Goal: Transaction & Acquisition: Purchase product/service

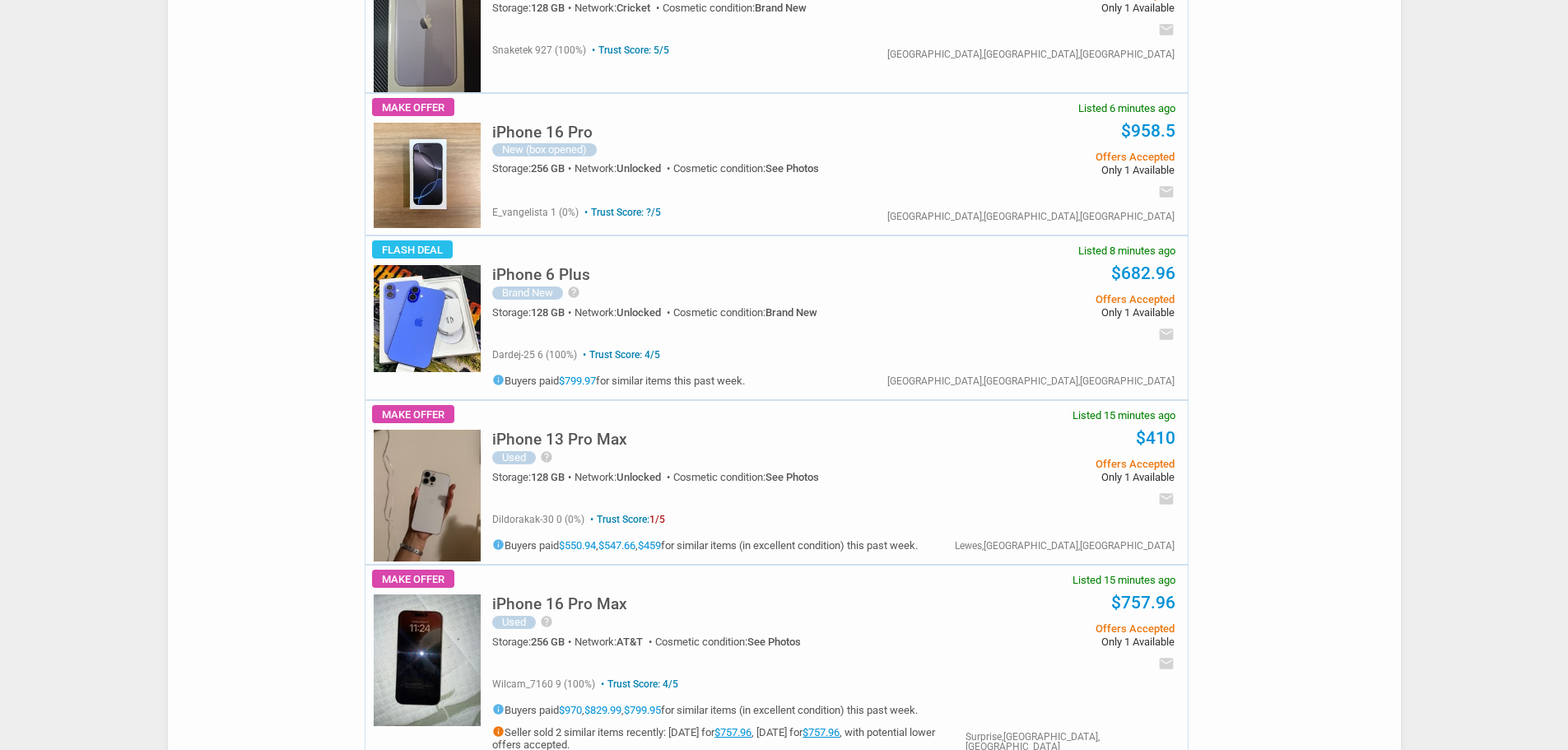
scroll to position [89, 0]
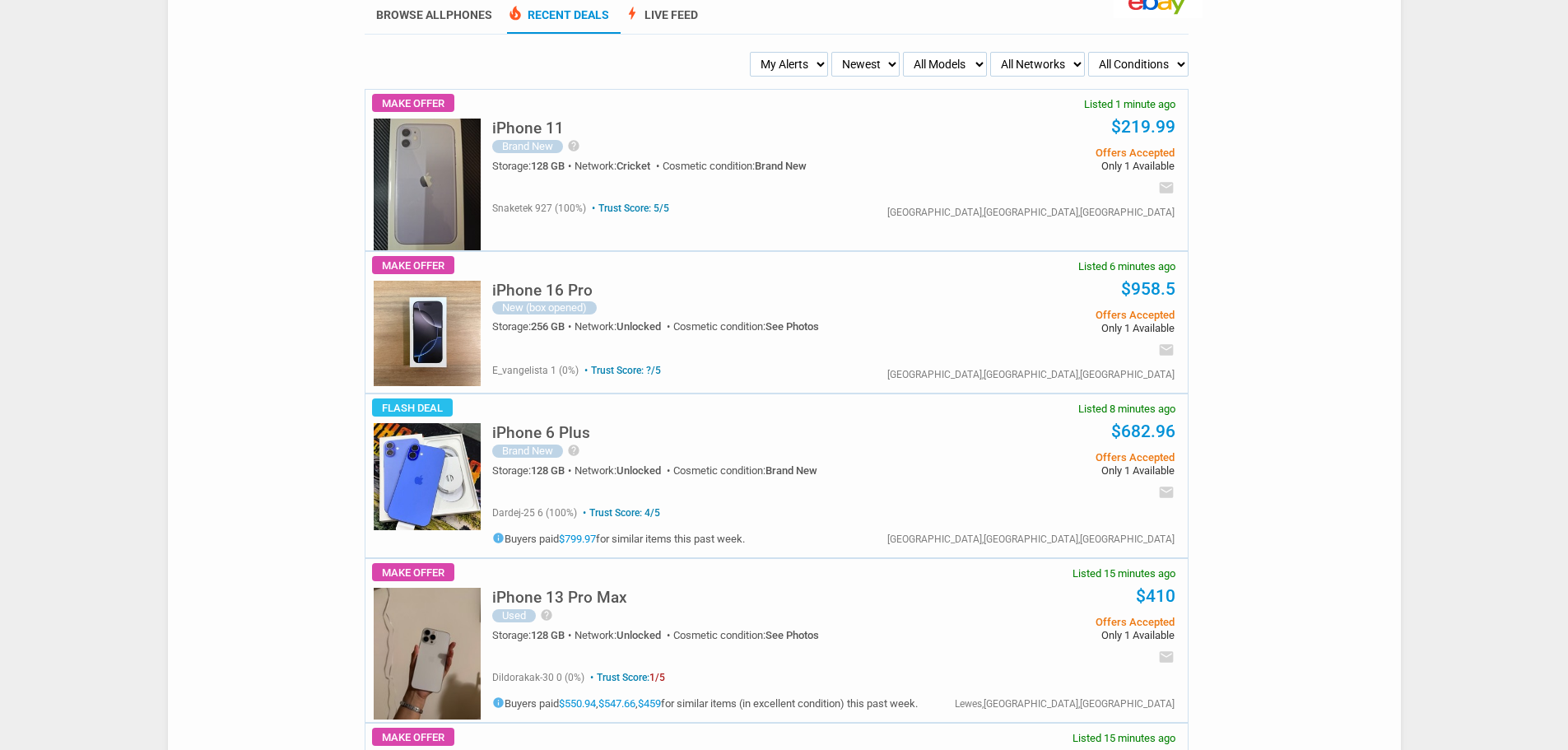
drag, startPoint x: 942, startPoint y: 179, endPoint x: 932, endPoint y: 175, distance: 10.8
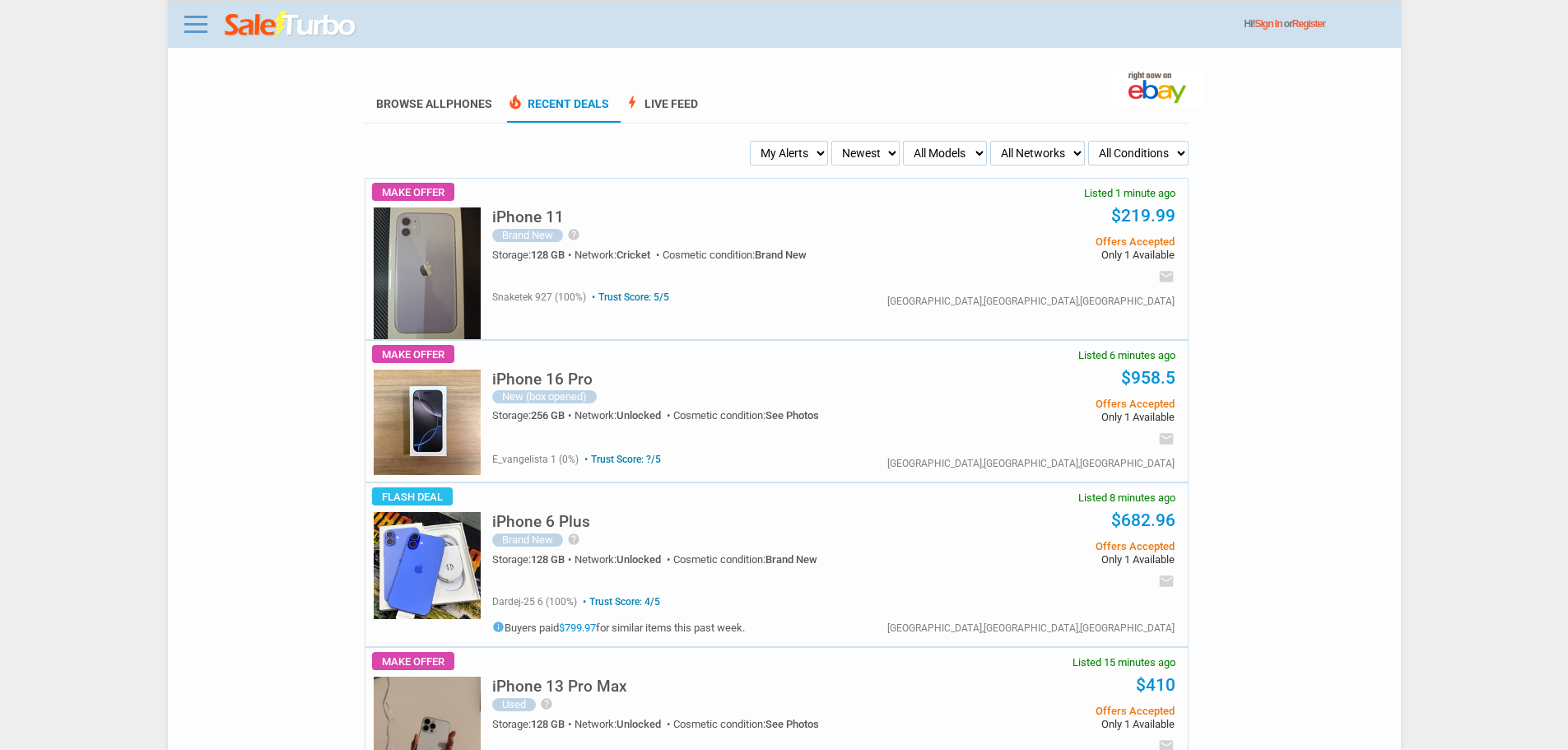
click at [798, 158] on select "My Alerts All Deals BIN Only w/ Offers Only" at bounding box center [788, 153] width 78 height 25
select select "all_deals"
click at [754, 142] on select "My Alerts All Deals BIN Only w/ Offers Only" at bounding box center [788, 153] width 78 height 25
click at [779, 155] on select "My Alerts All Deals BIN Only w/ Offers Only" at bounding box center [791, 153] width 74 height 25
select select "flash_bin"
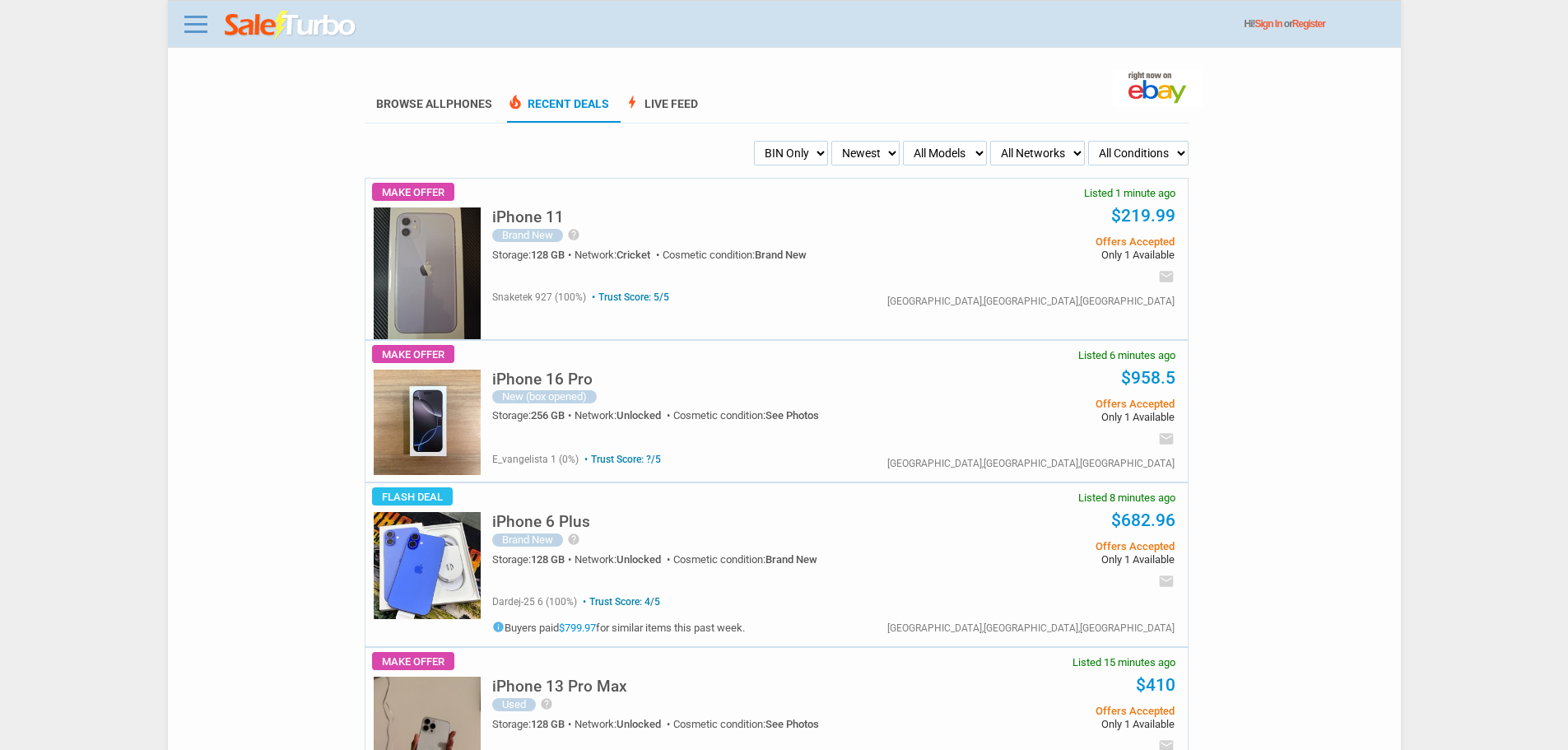
click at [754, 142] on select "My Alerts All Deals BIN Only w/ Offers Only" at bounding box center [791, 153] width 74 height 25
click at [792, 152] on select "My Alerts All Deals BIN Only w/ Offers Only" at bounding box center [791, 153] width 74 height 25
click at [754, 142] on select "My Alerts All Deals BIN Only w/ Offers Only" at bounding box center [791, 153] width 74 height 25
click at [805, 143] on select "My Alerts All Deals BIN Only w/ Offers Only" at bounding box center [791, 153] width 74 height 25
click at [754, 142] on select "My Alerts All Deals BIN Only w/ Offers Only" at bounding box center [791, 153] width 74 height 25
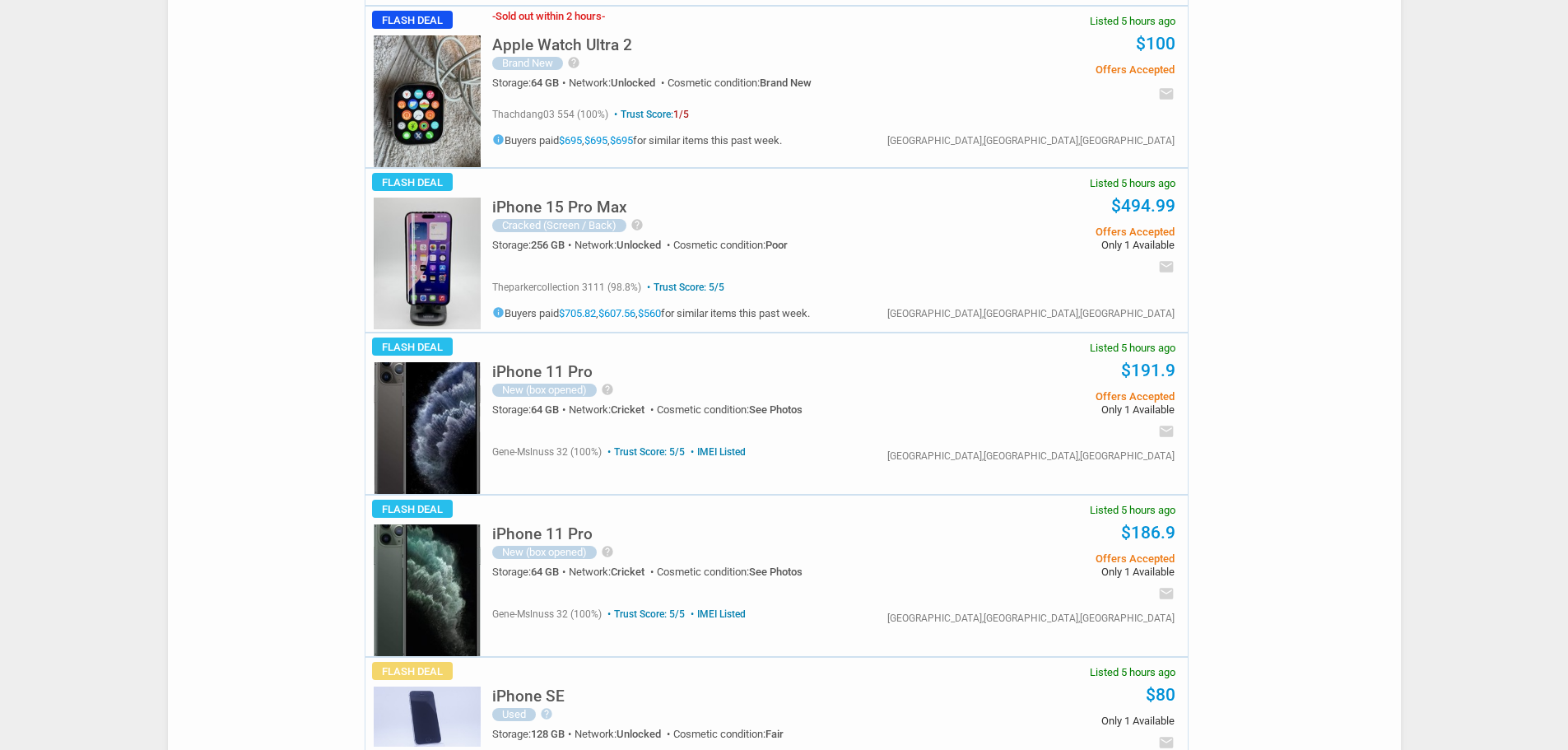
scroll to position [4199, 0]
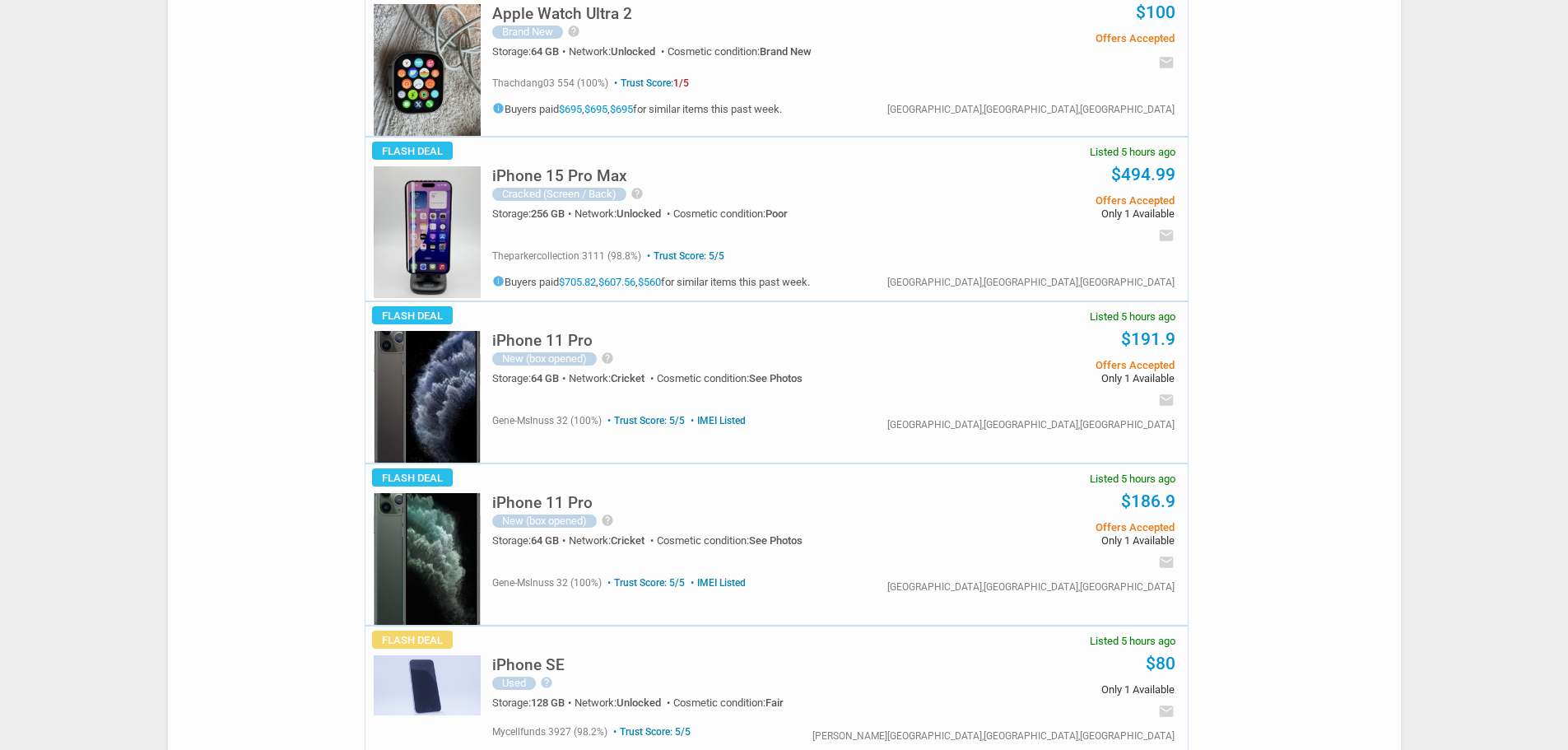
click at [499, 208] on div "Storage: 256 GB" at bounding box center [533, 213] width 82 height 10
click at [438, 180] on img at bounding box center [426, 232] width 107 height 132
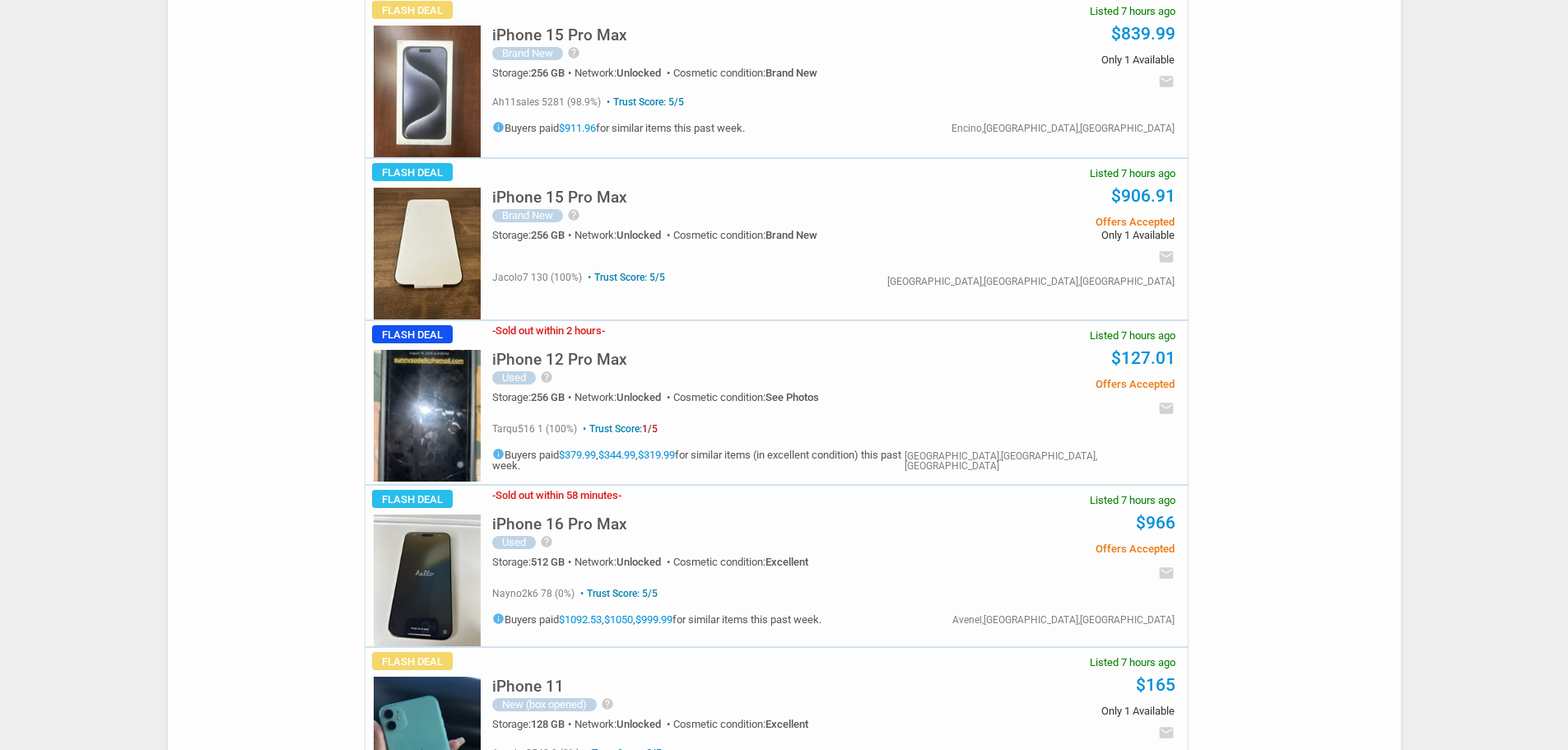
scroll to position [7752, 0]
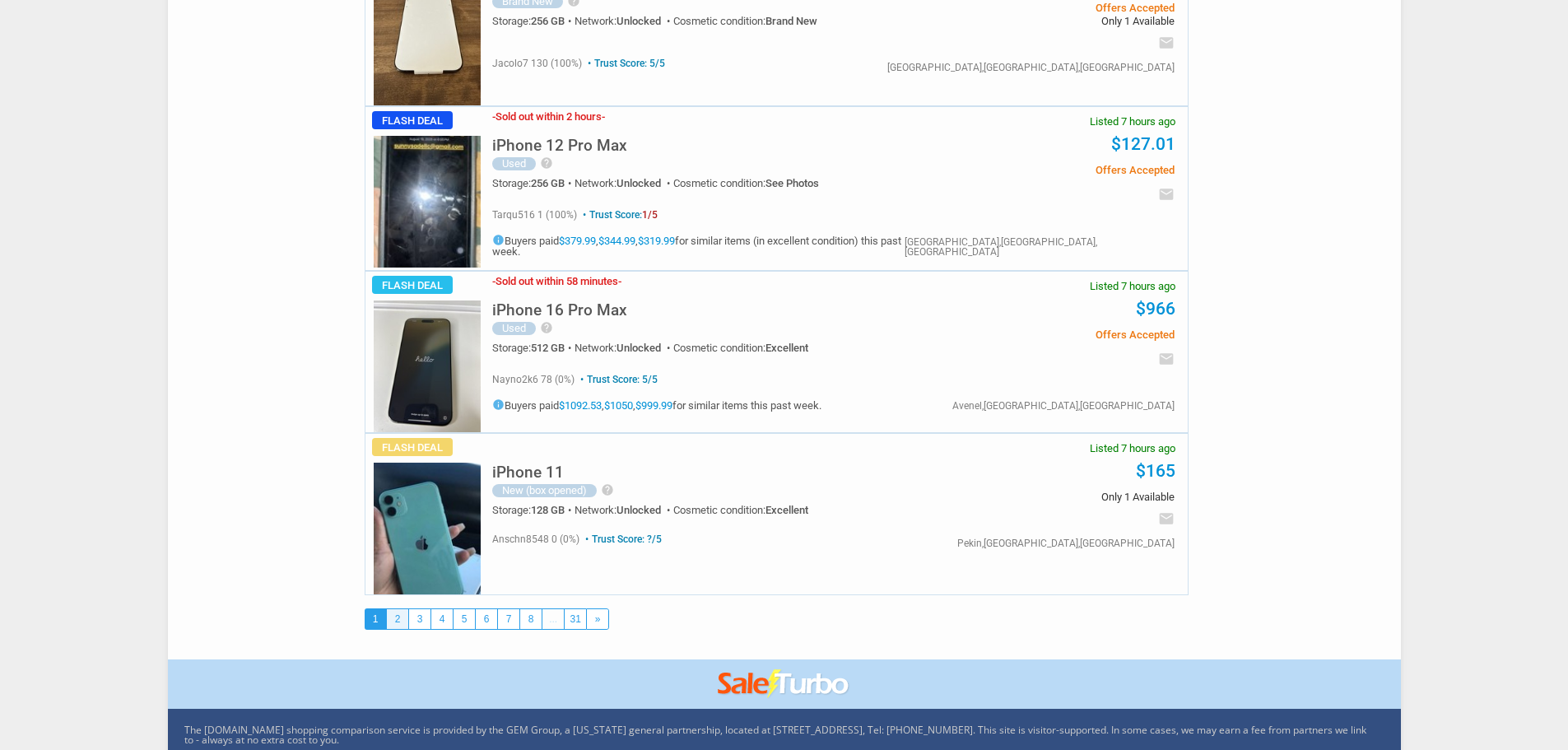
click at [404, 609] on link "2" at bounding box center [397, 619] width 22 height 20
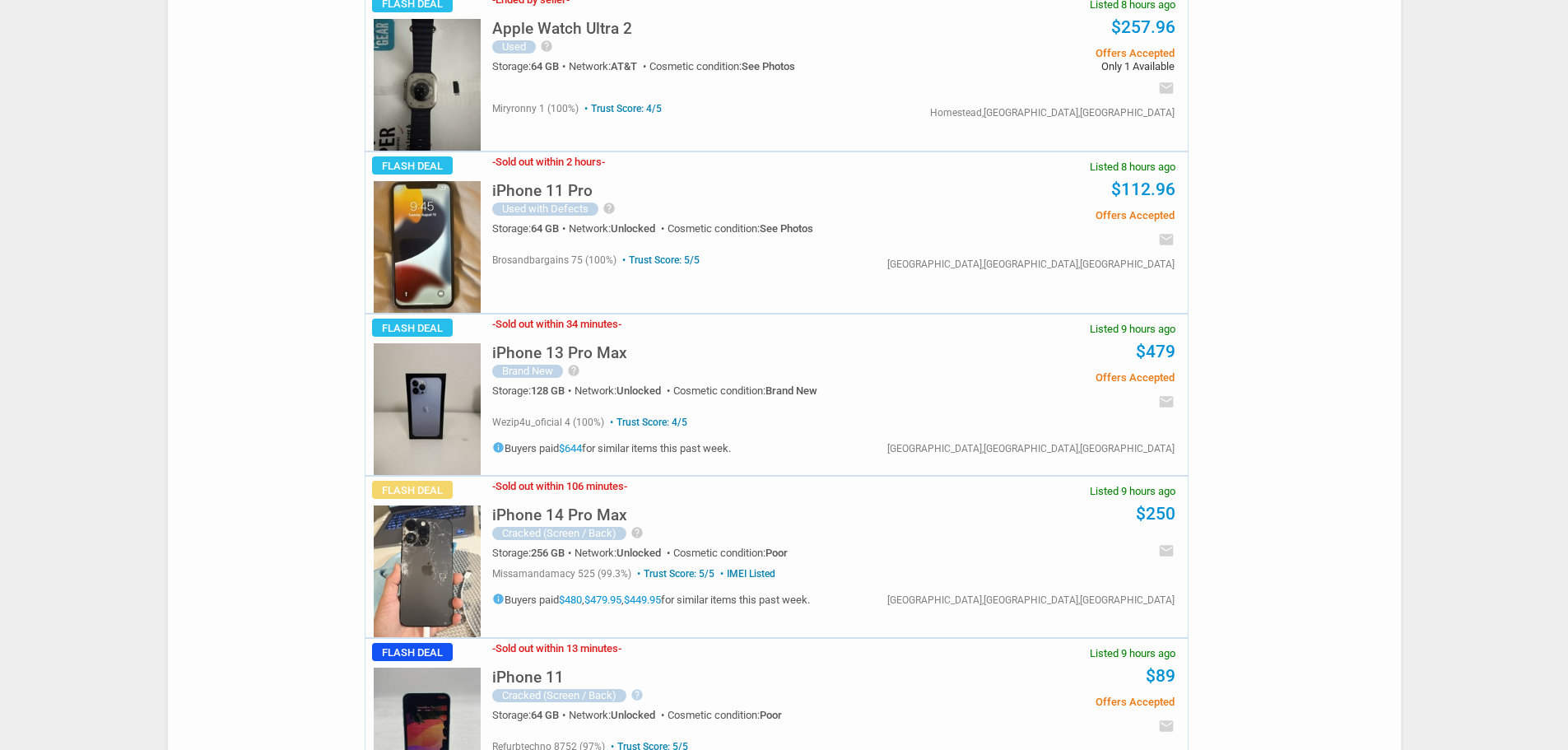
scroll to position [1318, 0]
